Goal: Navigation & Orientation: Find specific page/section

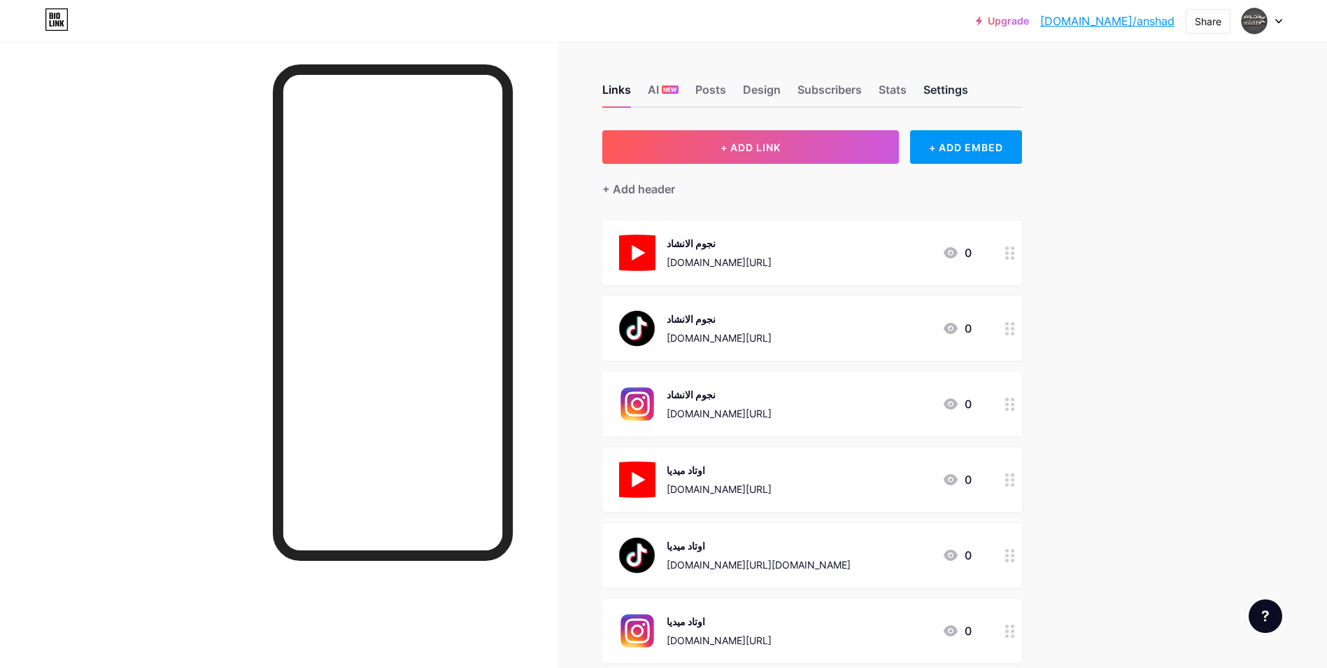
click at [937, 86] on div "Settings" at bounding box center [946, 93] width 45 height 25
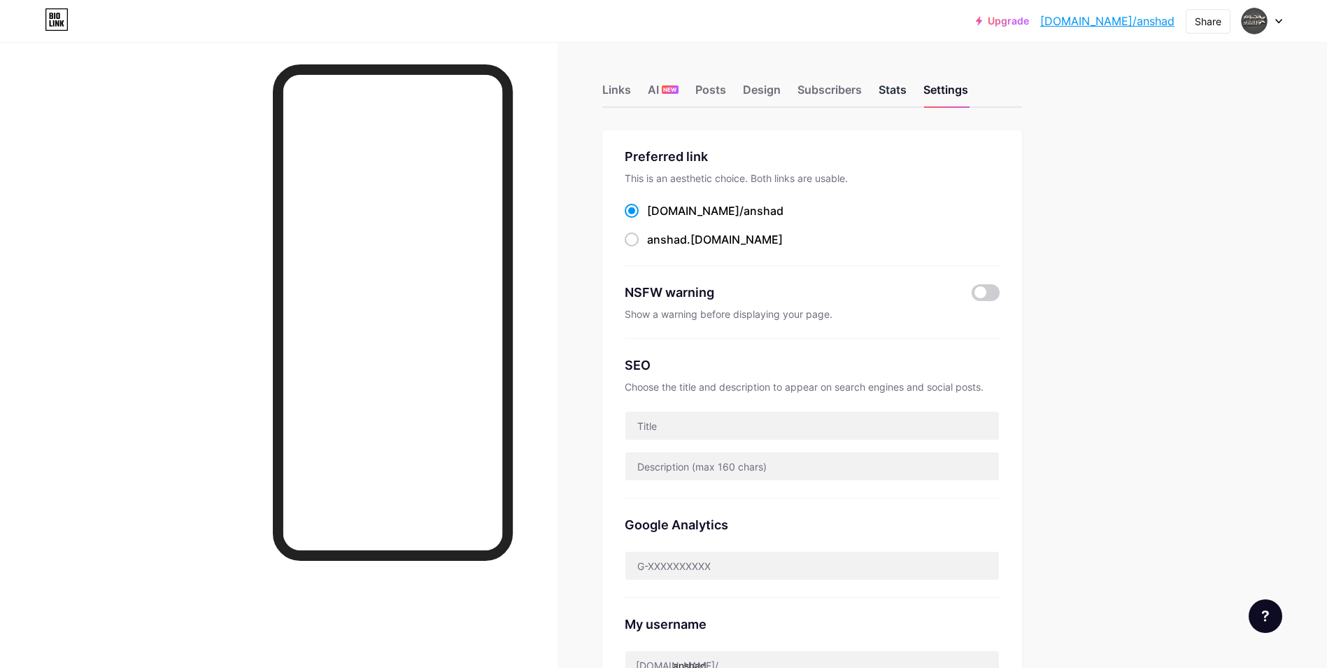
click at [898, 96] on div "Stats" at bounding box center [893, 93] width 28 height 25
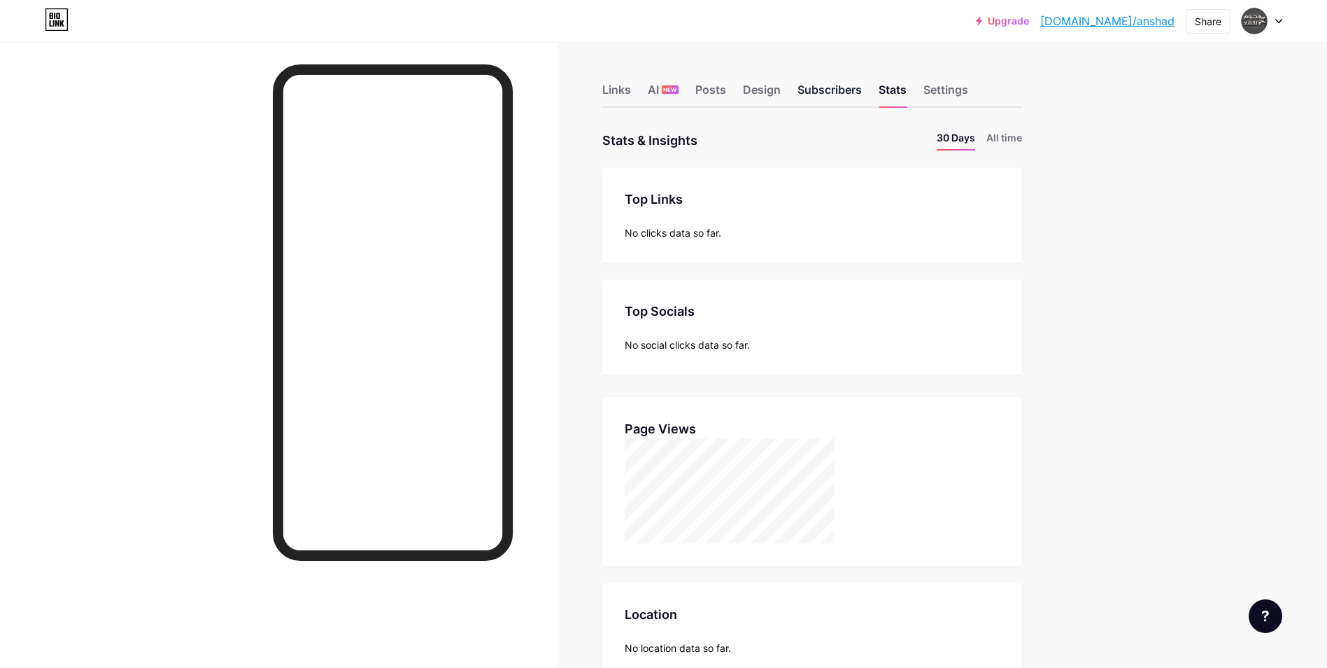
click at [857, 83] on div "Subscribers" at bounding box center [830, 93] width 64 height 25
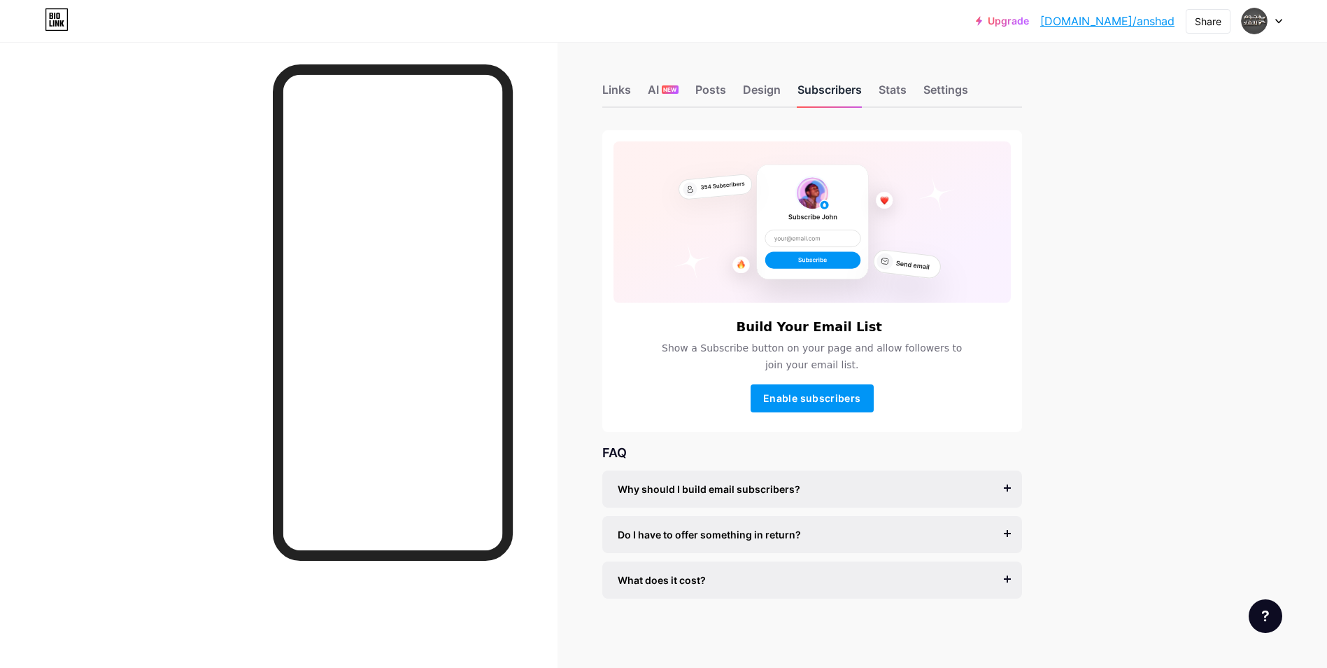
click at [846, 90] on div "Subscribers" at bounding box center [830, 93] width 64 height 25
click at [626, 94] on div "Links" at bounding box center [617, 93] width 29 height 25
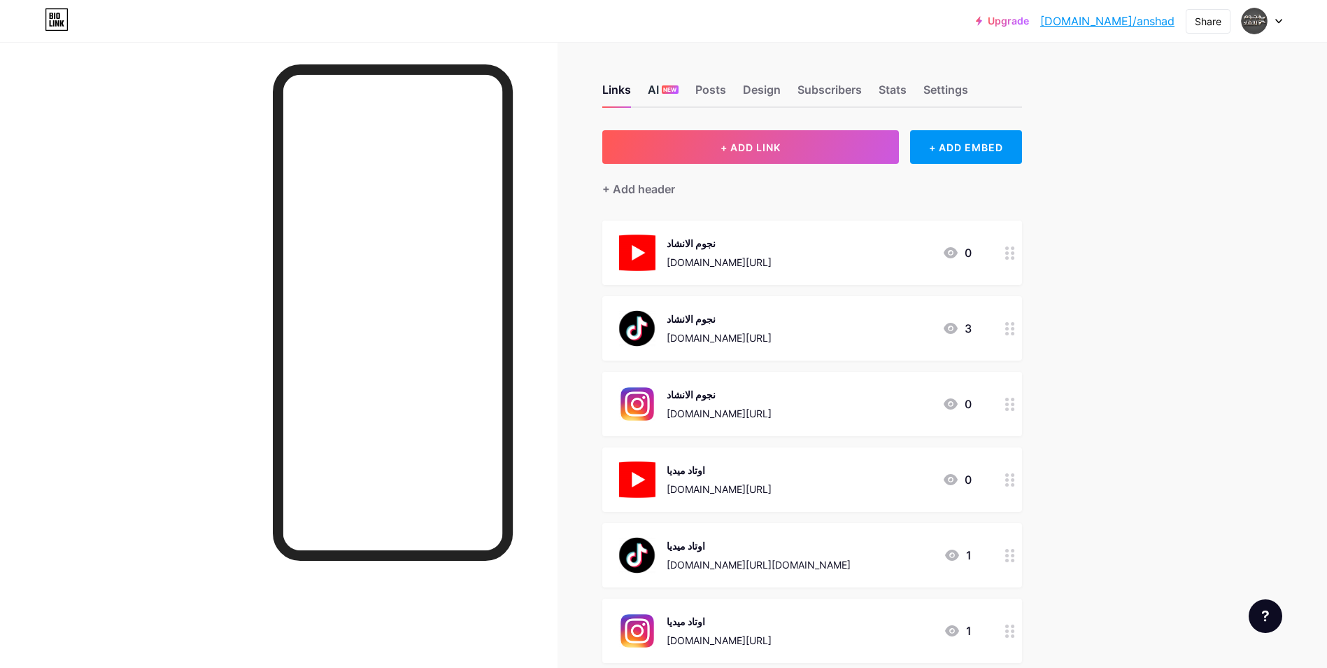
click at [656, 90] on div "AI NEW" at bounding box center [663, 93] width 31 height 25
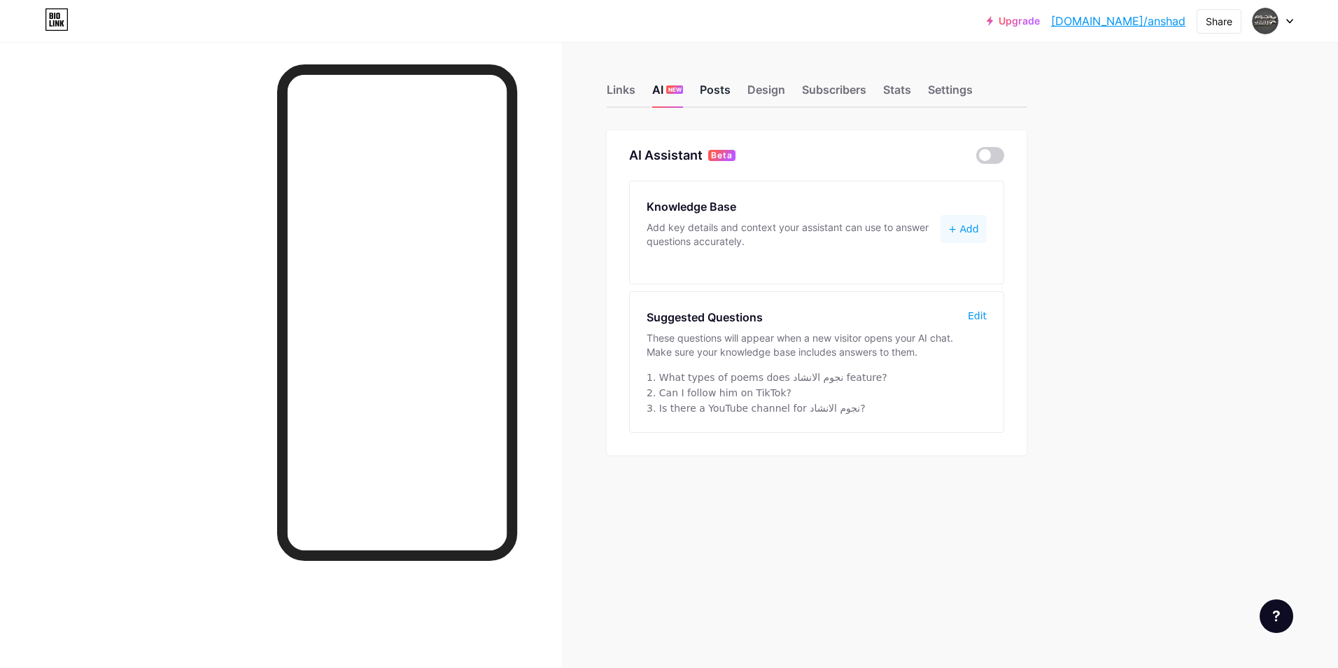
click at [716, 94] on div "Posts" at bounding box center [715, 93] width 31 height 25
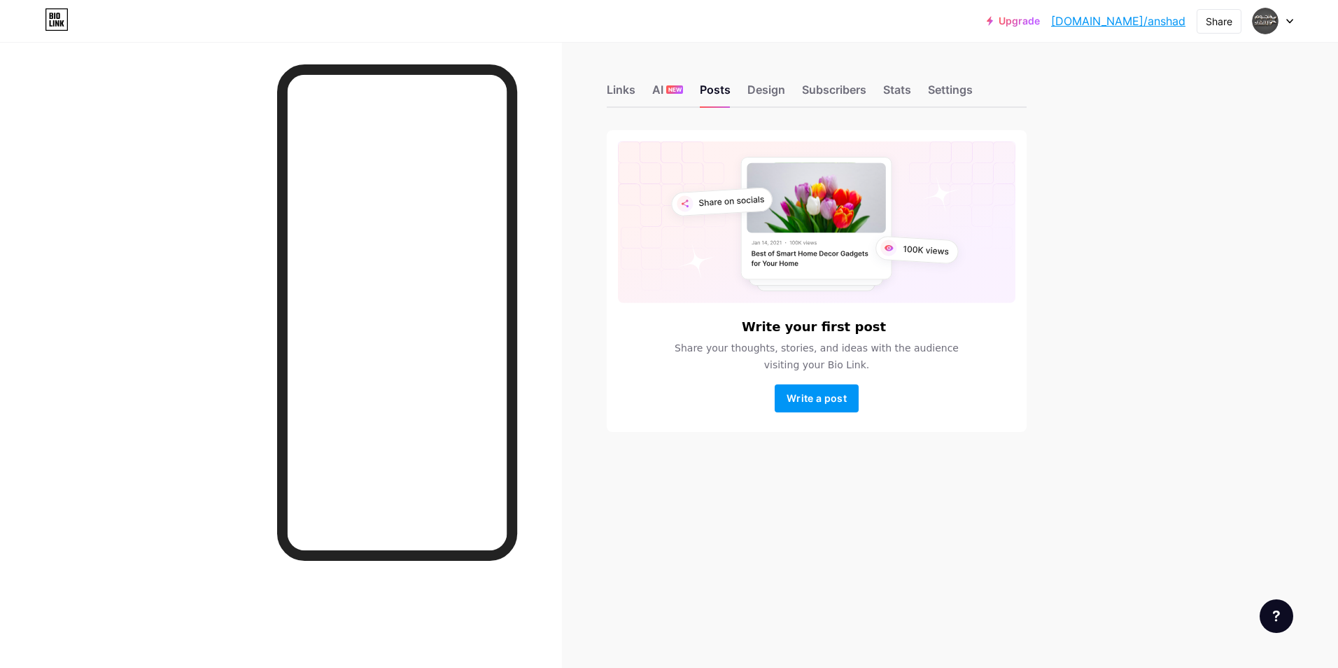
click at [1286, 21] on div at bounding box center [1273, 20] width 41 height 25
click at [1171, 345] on div "Upgrade [DOMAIN_NAME]/anshad... [DOMAIN_NAME]/anshad Share Switch accounts نجوم…" at bounding box center [669, 334] width 1338 height 668
click at [1142, 251] on div "Upgrade [DOMAIN_NAME]/anshad... [DOMAIN_NAME]/anshad Share Switch accounts نجوم…" at bounding box center [669, 334] width 1338 height 668
click at [771, 86] on div "Design" at bounding box center [766, 93] width 38 height 25
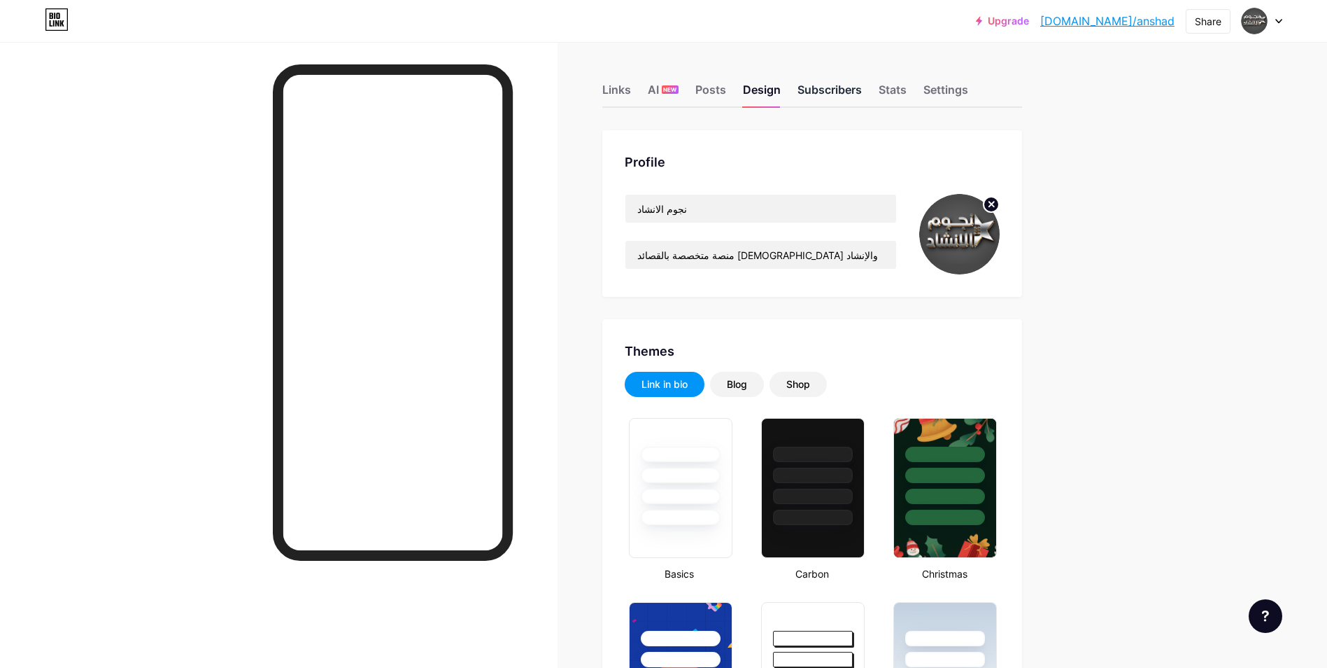
click at [826, 98] on div "Subscribers" at bounding box center [830, 93] width 64 height 25
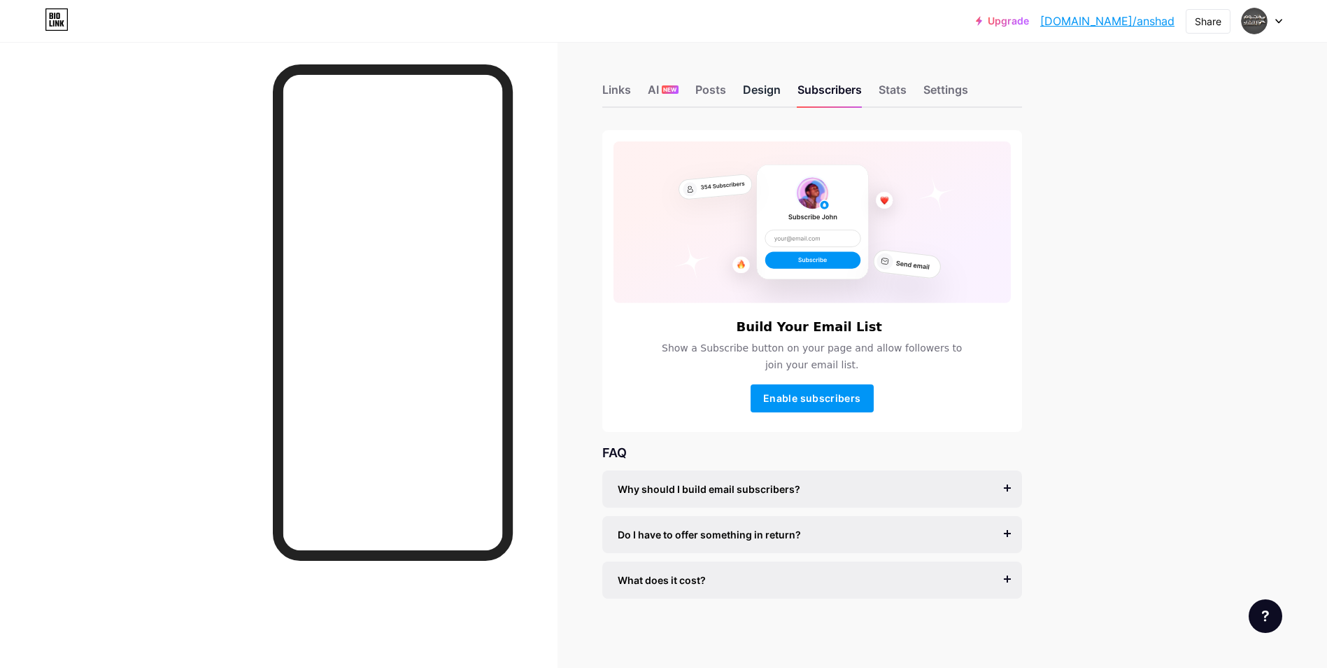
click at [765, 94] on div "Design" at bounding box center [762, 93] width 38 height 25
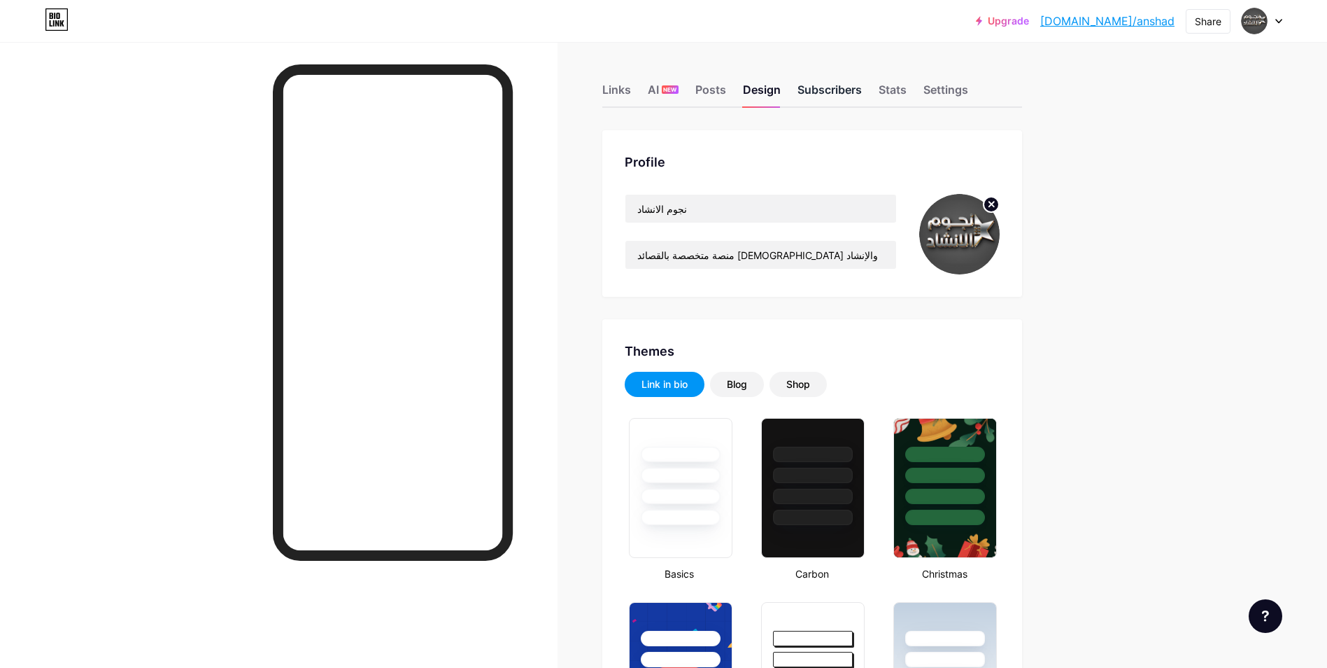
click at [845, 99] on div "Subscribers" at bounding box center [830, 93] width 64 height 25
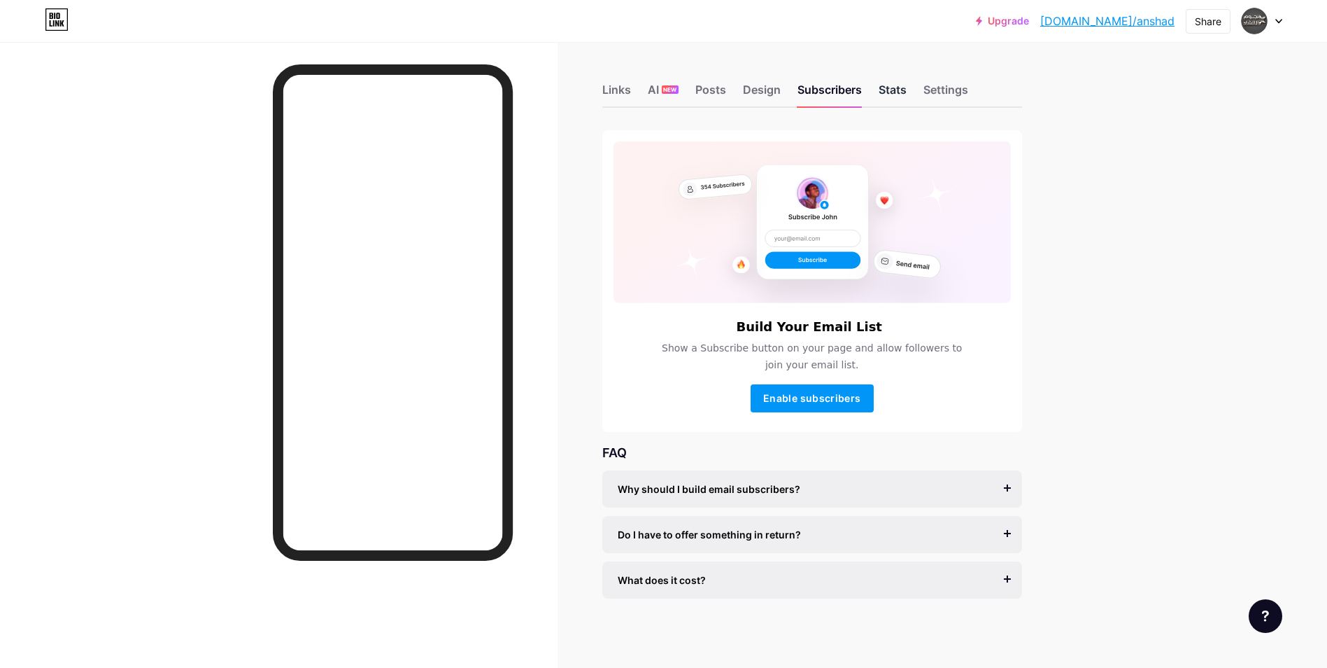
click at [901, 81] on div "Stats" at bounding box center [893, 93] width 28 height 25
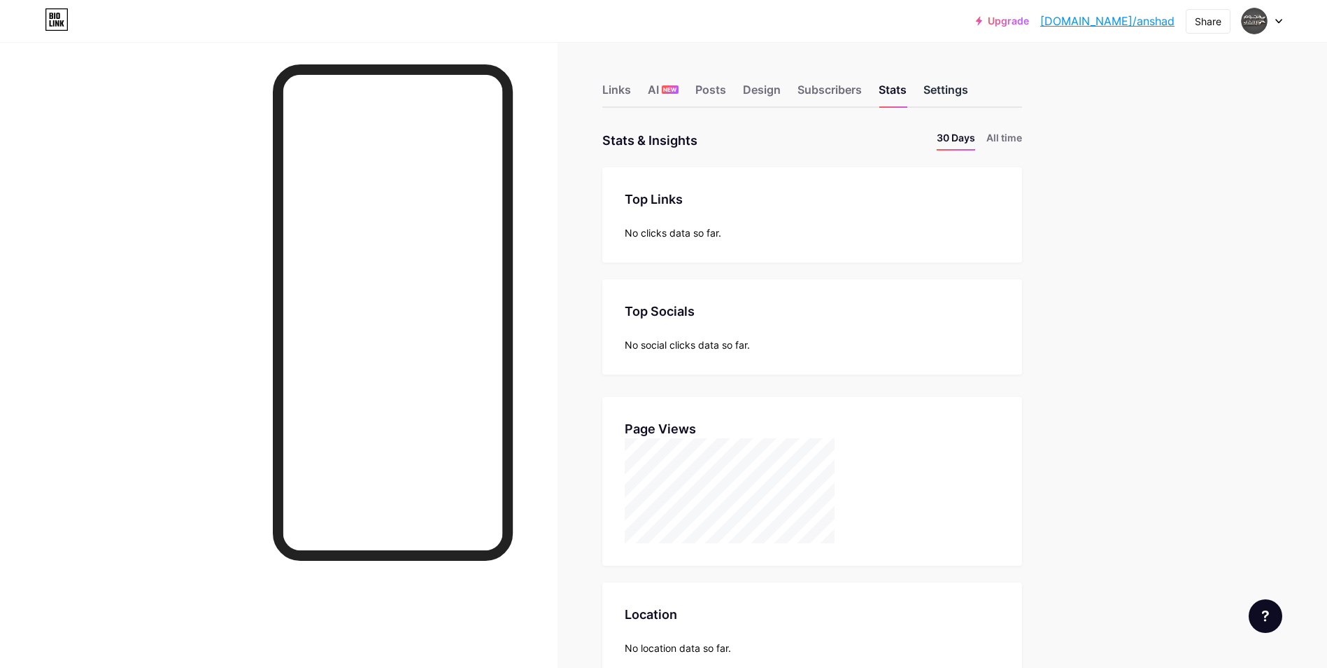
click at [959, 90] on div "Settings" at bounding box center [946, 93] width 45 height 25
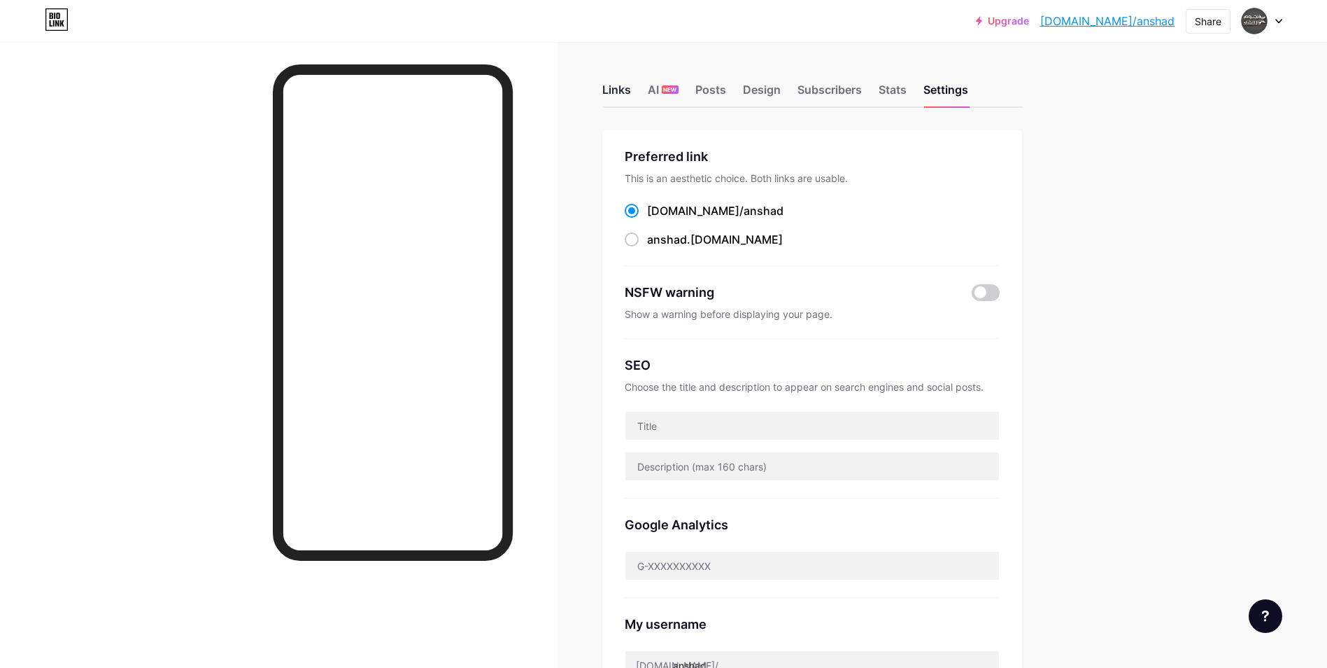
click at [629, 87] on div "Links" at bounding box center [617, 93] width 29 height 25
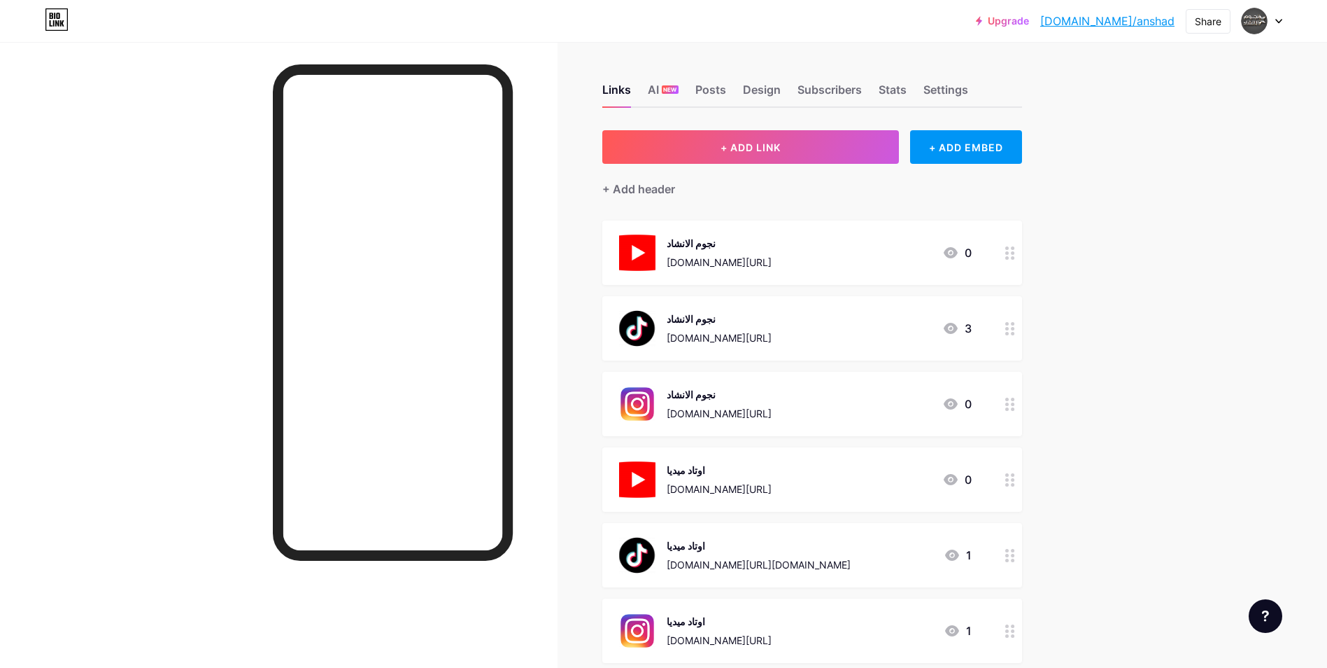
click at [738, 85] on div "Links AI NEW Posts Design Subscribers Stats Settings" at bounding box center [813, 83] width 420 height 49
click at [718, 90] on div "Posts" at bounding box center [711, 93] width 31 height 25
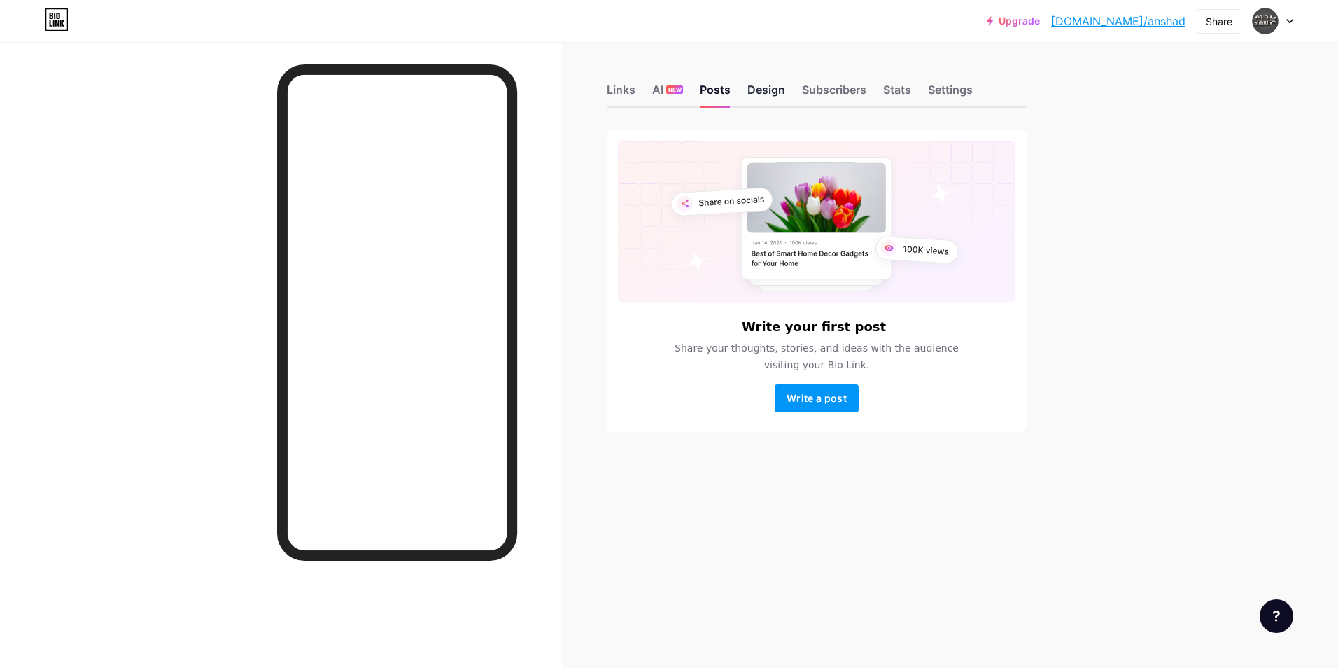
click at [747, 90] on div "Design" at bounding box center [766, 93] width 38 height 25
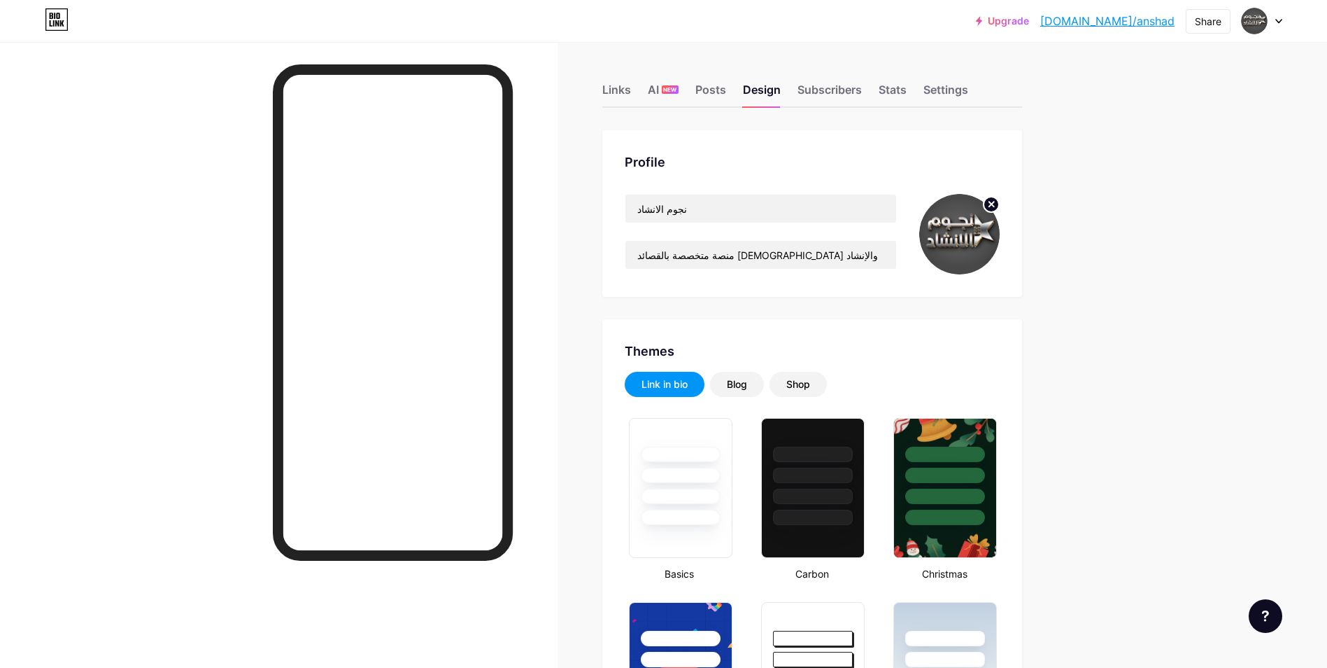
click at [1281, 21] on icon at bounding box center [1279, 21] width 7 height 5
